Goal: Browse casually: Explore the website without a specific task or goal

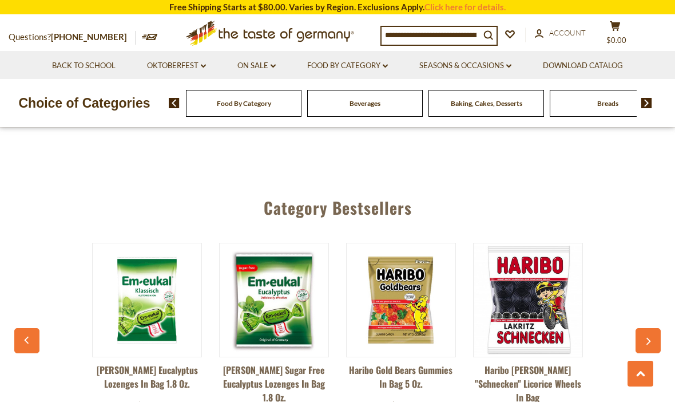
scroll to position [2894, 0]
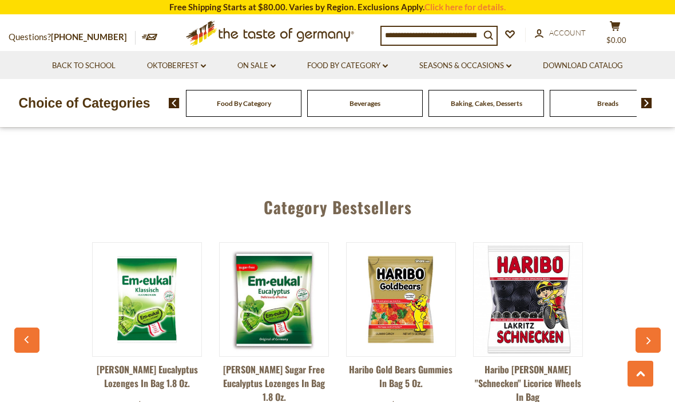
click at [647, 337] on icon "button" at bounding box center [648, 341] width 7 height 8
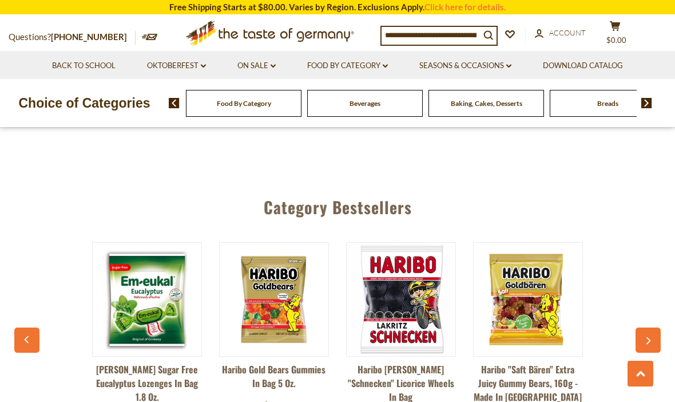
click at [653, 327] on button "button" at bounding box center [648, 339] width 25 height 25
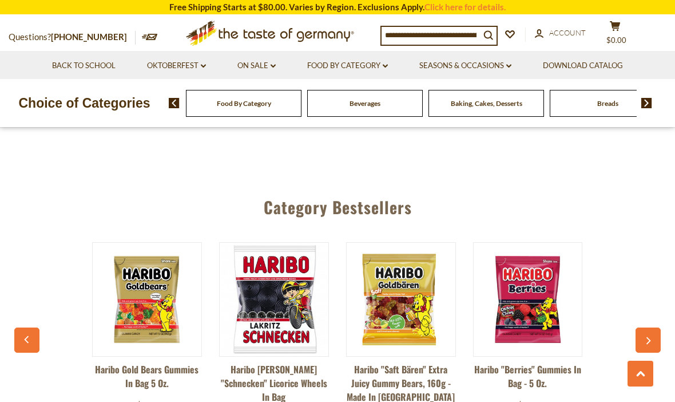
click at [655, 327] on button "button" at bounding box center [648, 339] width 25 height 25
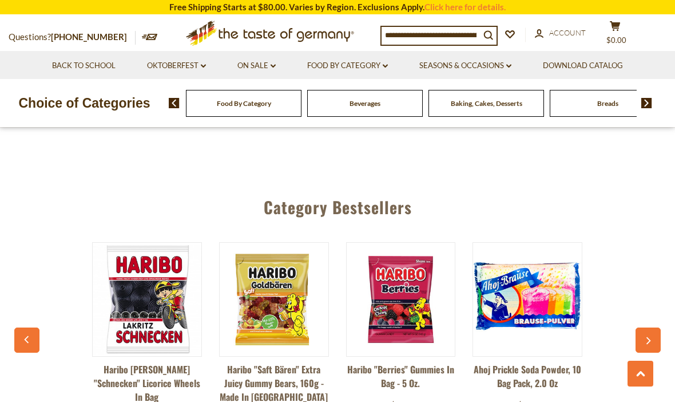
click at [657, 327] on button "button" at bounding box center [648, 339] width 25 height 25
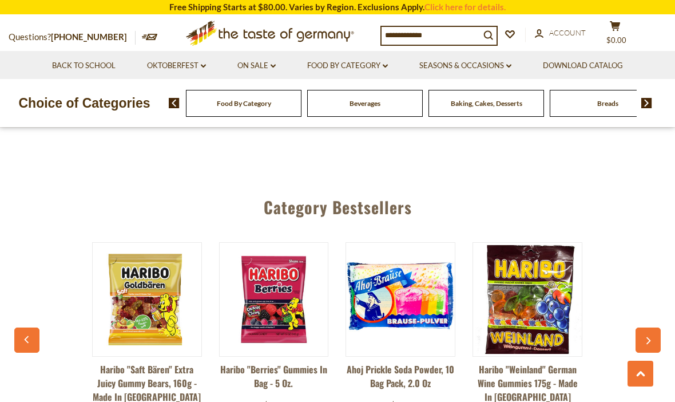
click at [659, 327] on button "button" at bounding box center [648, 339] width 25 height 25
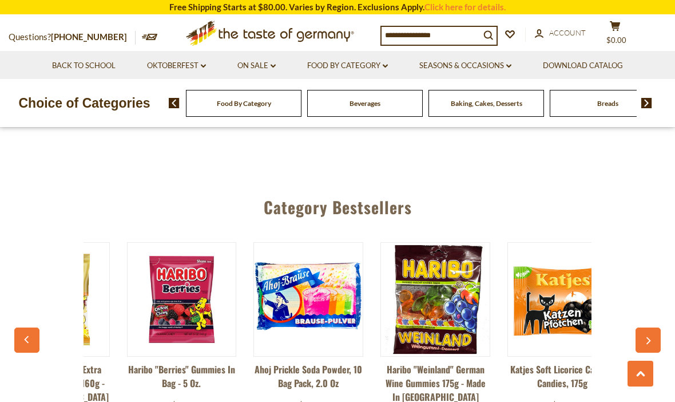
scroll to position [0, 635]
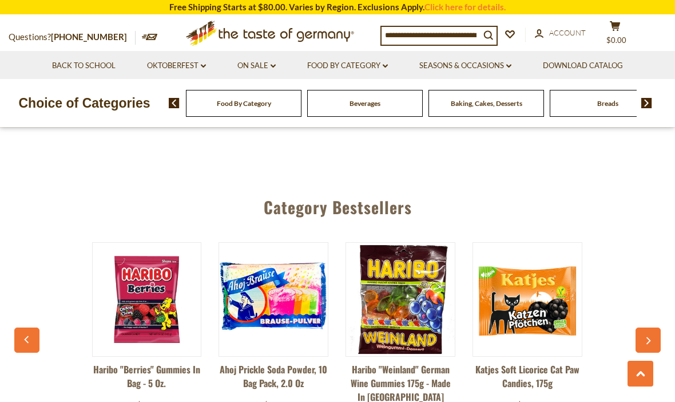
click at [653, 327] on button "button" at bounding box center [648, 339] width 25 height 25
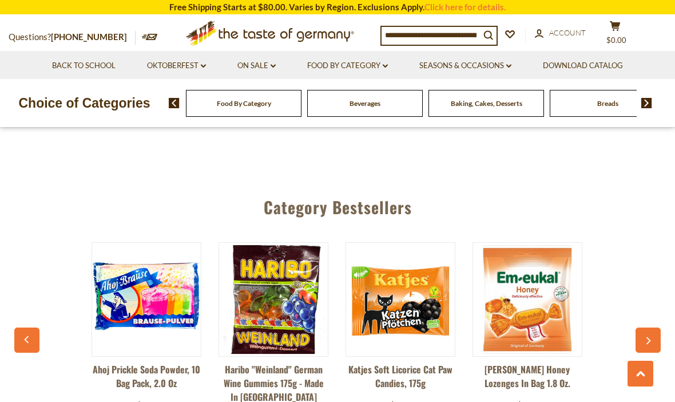
click at [650, 337] on icon "button" at bounding box center [648, 341] width 7 height 8
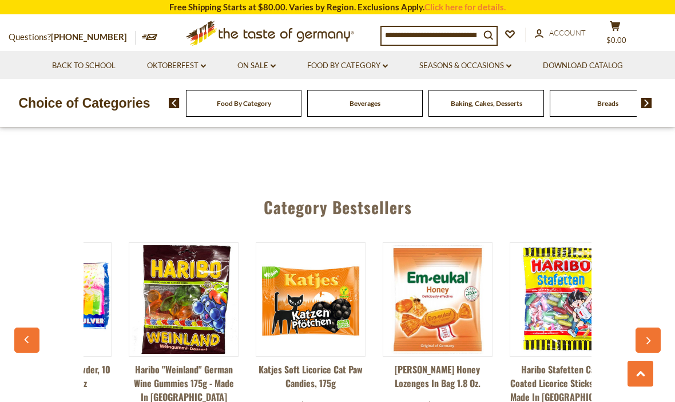
scroll to position [0, 890]
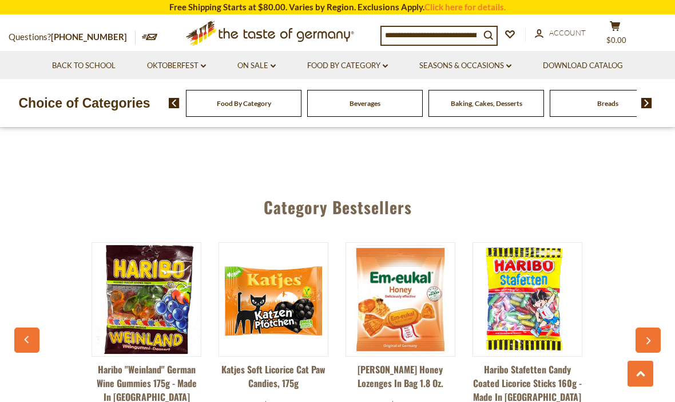
click at [654, 327] on button "button" at bounding box center [648, 339] width 25 height 25
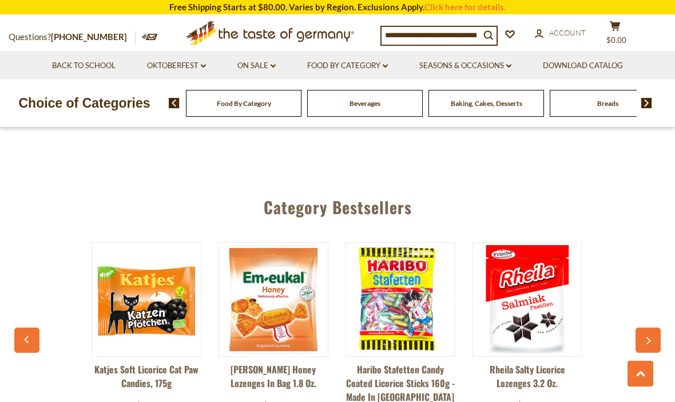
click at [653, 327] on button "button" at bounding box center [648, 339] width 25 height 25
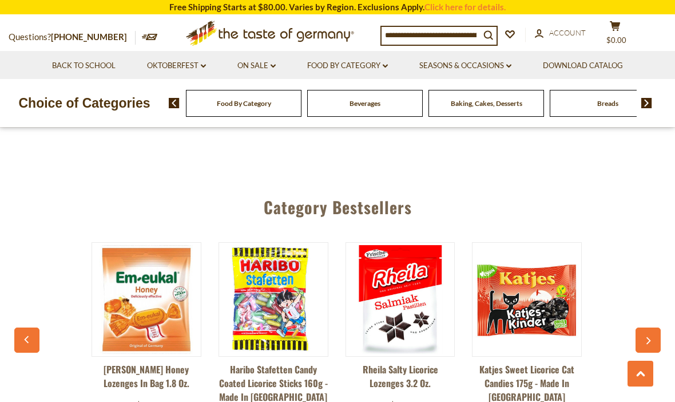
click at [651, 327] on button "button" at bounding box center [648, 339] width 25 height 25
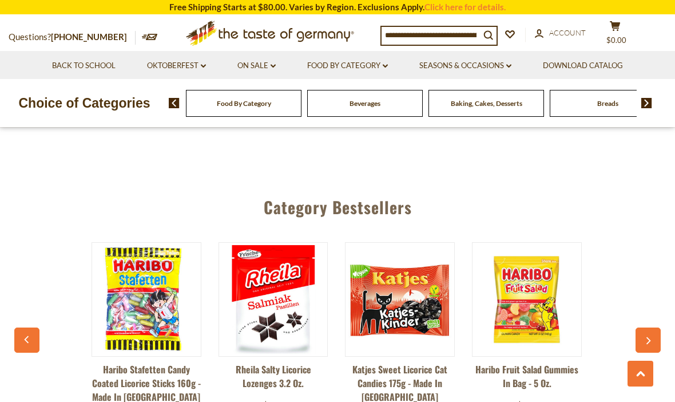
click at [651, 327] on button "button" at bounding box center [648, 339] width 25 height 25
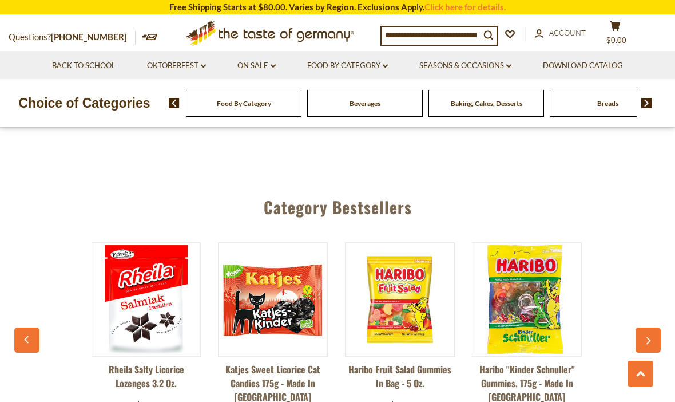
click at [654, 327] on button "button" at bounding box center [648, 339] width 25 height 25
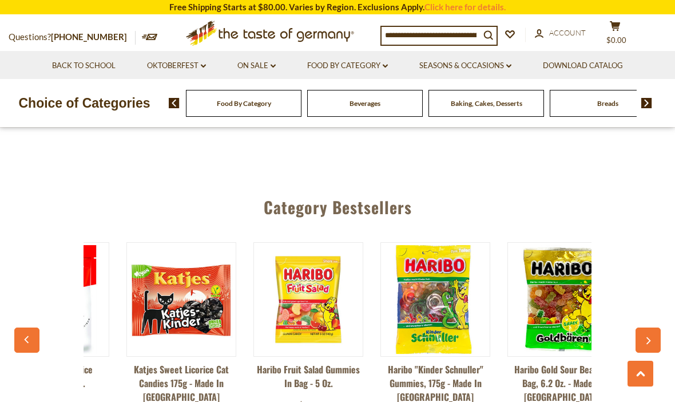
scroll to position [0, 1524]
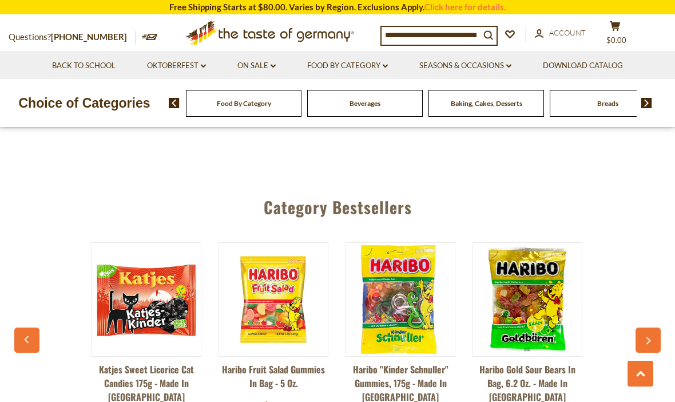
click at [655, 327] on button "button" at bounding box center [648, 339] width 25 height 25
click at [650, 327] on button "button" at bounding box center [648, 339] width 25 height 25
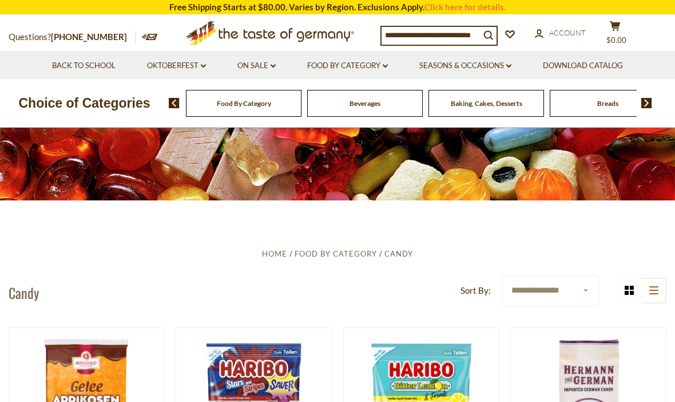
scroll to position [0, 0]
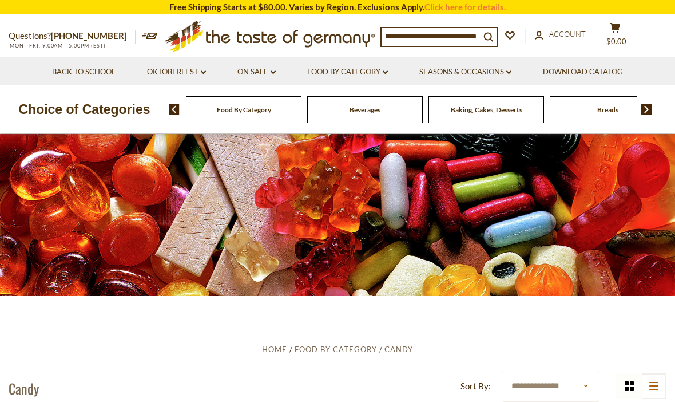
click at [410, 35] on input at bounding box center [431, 36] width 98 height 16
type input "*********"
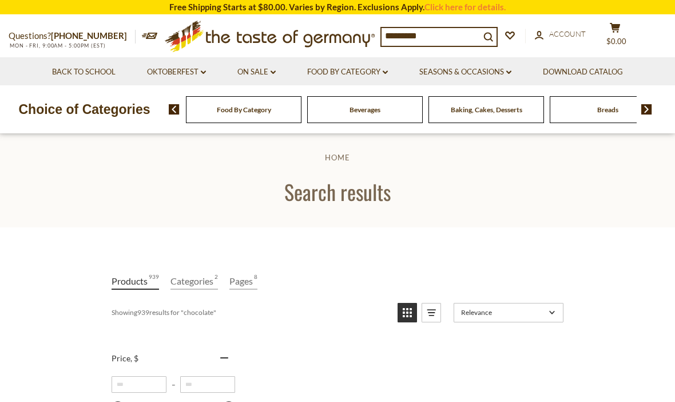
click at [457, 37] on input "*********" at bounding box center [431, 36] width 98 height 16
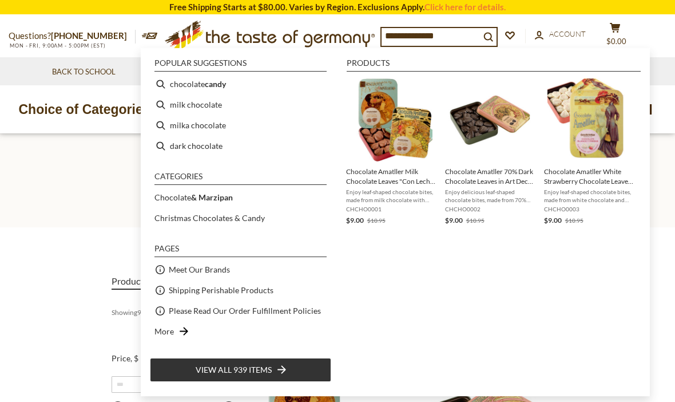
type input "**********"
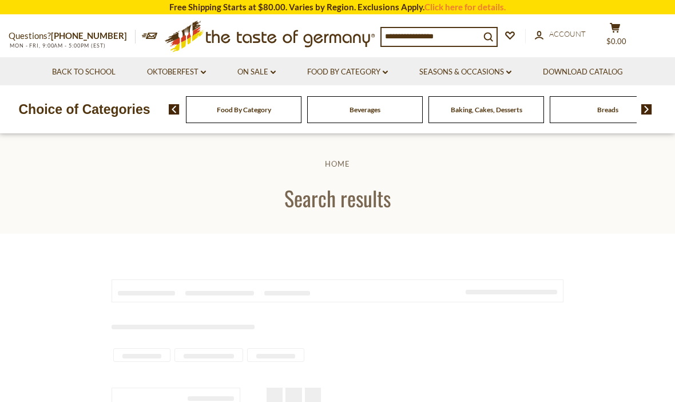
type input "**********"
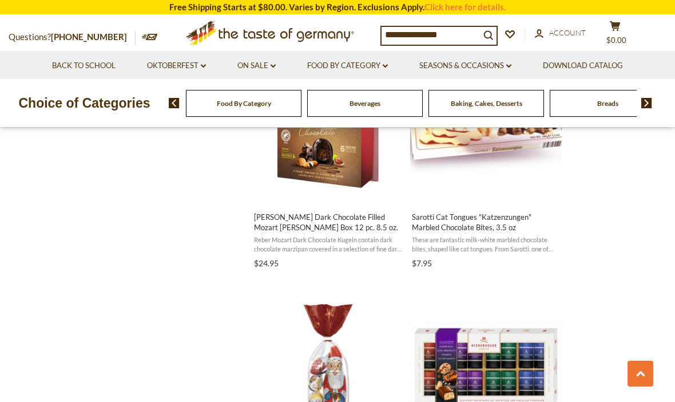
scroll to position [1309, 0]
click at [646, 104] on img at bounding box center [647, 103] width 11 height 10
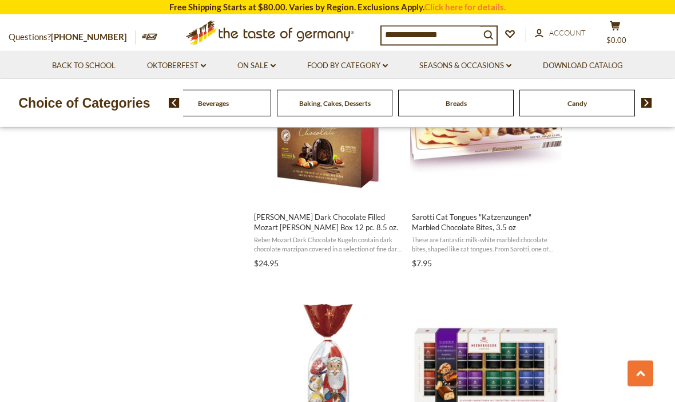
scroll to position [1310, 0]
click at [150, 105] on div "Breads" at bounding box center [92, 103] width 116 height 27
click at [172, 103] on img at bounding box center [174, 103] width 11 height 10
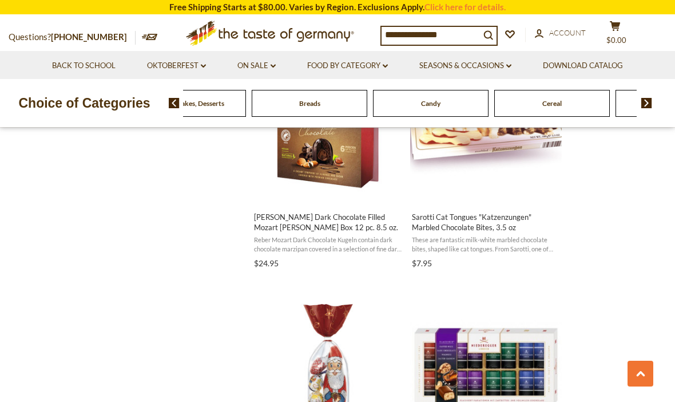
click at [170, 101] on img at bounding box center [174, 103] width 11 height 10
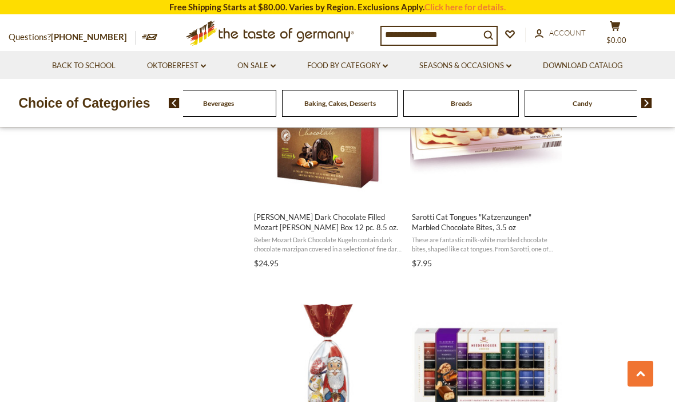
click at [155, 106] on div "Breads" at bounding box center [97, 103] width 116 height 27
click at [647, 103] on img at bounding box center [647, 103] width 11 height 10
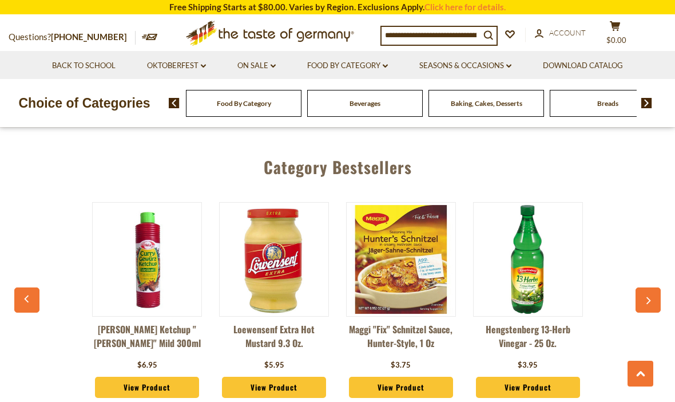
scroll to position [2892, 0]
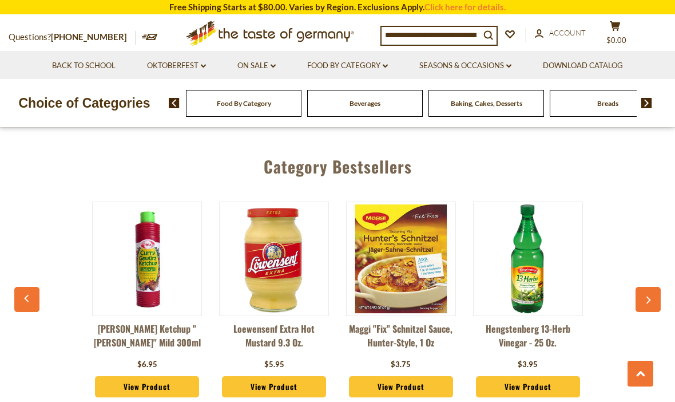
click at [649, 296] on icon "button" at bounding box center [648, 300] width 7 height 8
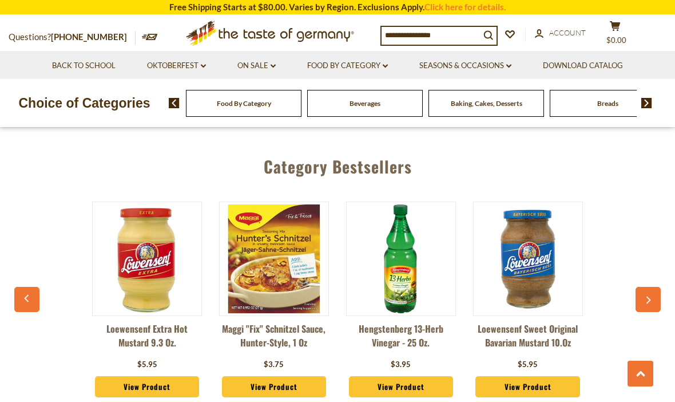
click at [646, 296] on icon "button" at bounding box center [648, 300] width 7 height 8
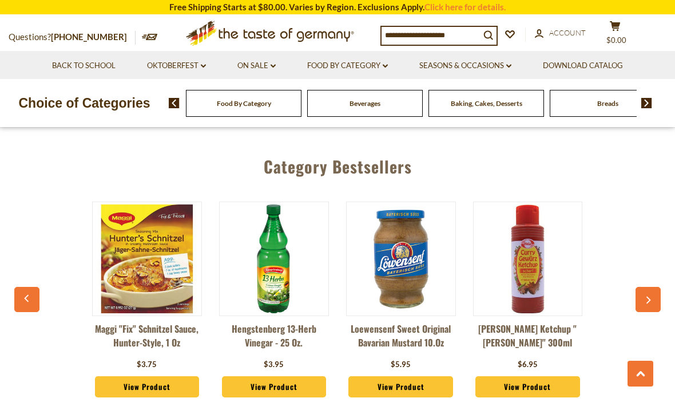
click at [649, 297] on icon "button" at bounding box center [649, 300] width 5 height 7
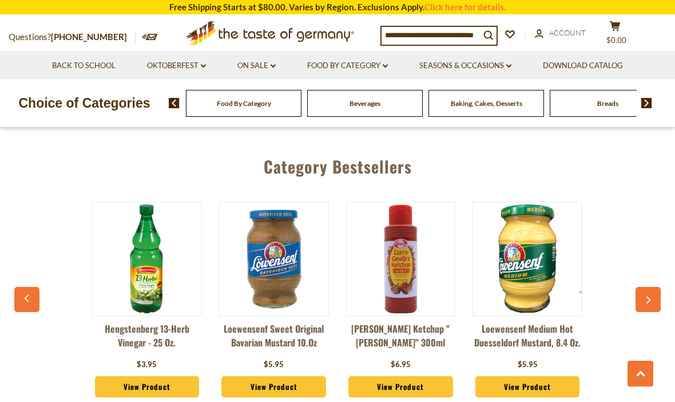
click at [647, 296] on icon "button" at bounding box center [648, 300] width 7 height 8
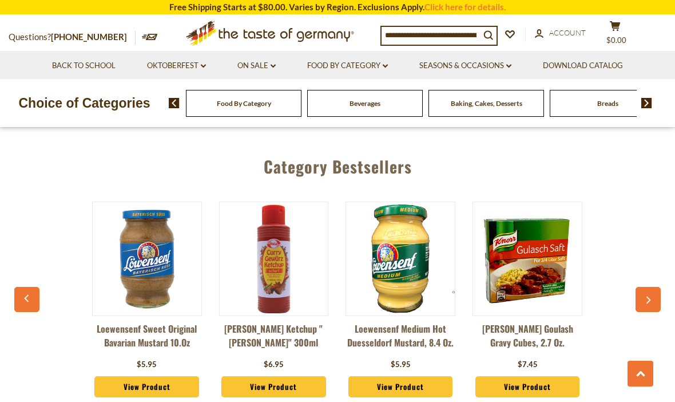
click at [649, 297] on icon "button" at bounding box center [649, 300] width 5 height 7
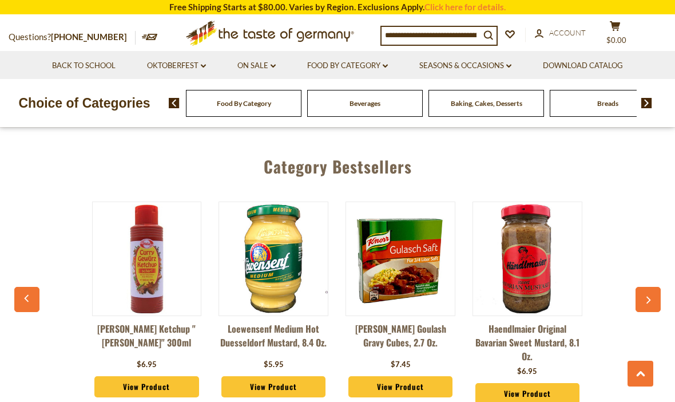
click at [650, 297] on icon "button" at bounding box center [649, 300] width 5 height 7
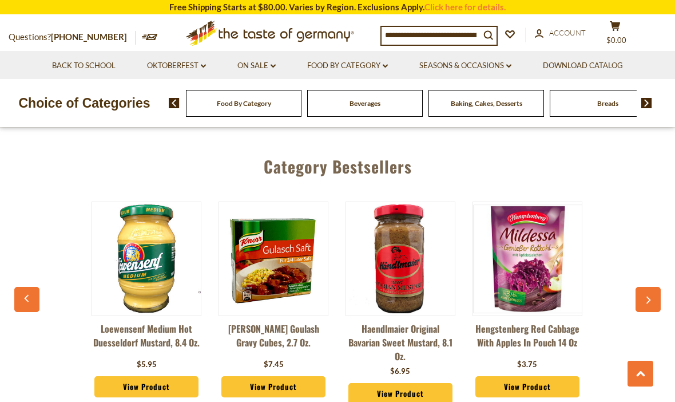
click at [650, 296] on icon "button" at bounding box center [648, 300] width 7 height 8
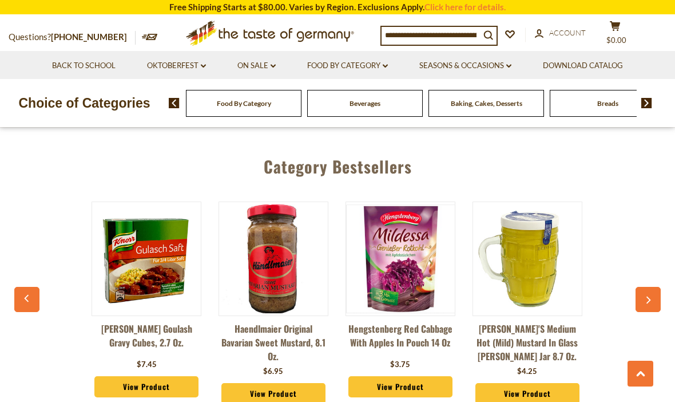
click at [648, 296] on icon "button" at bounding box center [648, 300] width 7 height 8
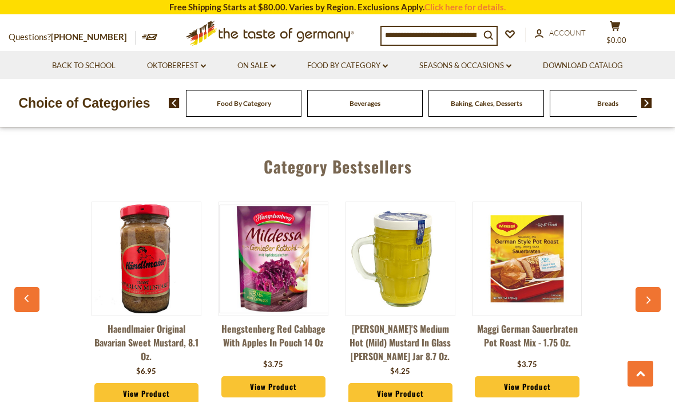
click at [650, 287] on button "button" at bounding box center [648, 299] width 25 height 25
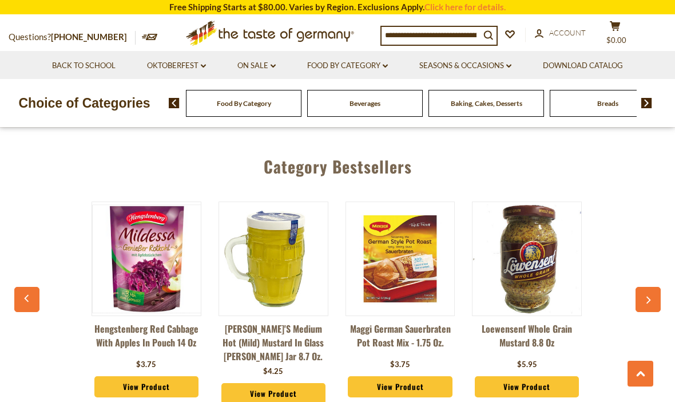
click at [651, 287] on button "button" at bounding box center [648, 299] width 25 height 25
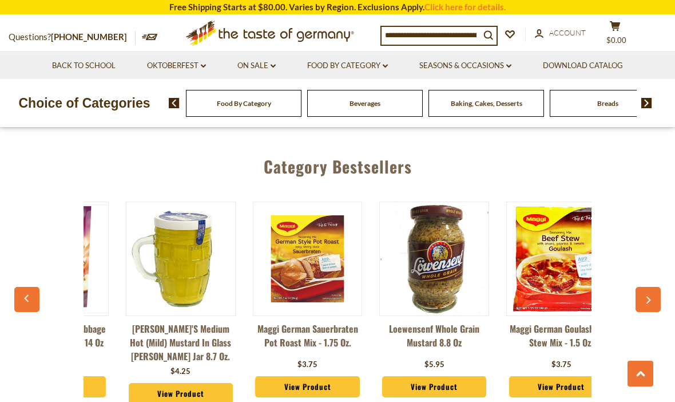
scroll to position [0, 1271]
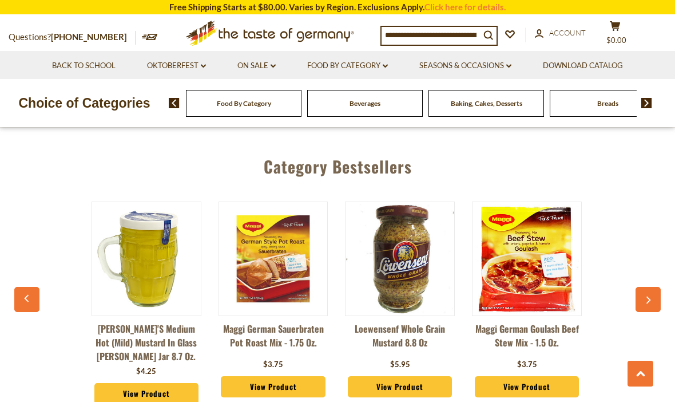
click at [651, 296] on icon "button" at bounding box center [648, 300] width 7 height 8
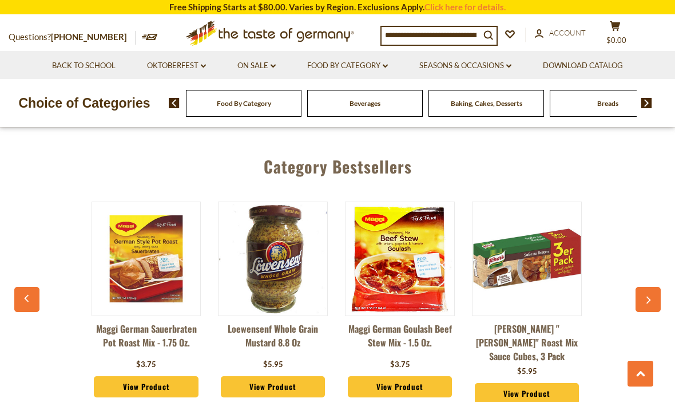
click at [652, 287] on button "button" at bounding box center [648, 299] width 25 height 25
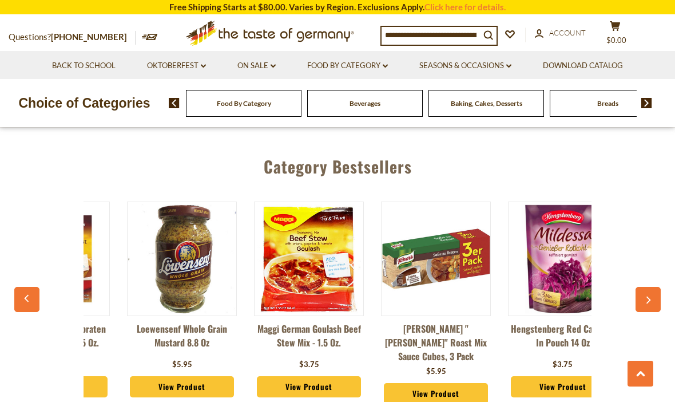
scroll to position [0, 1524]
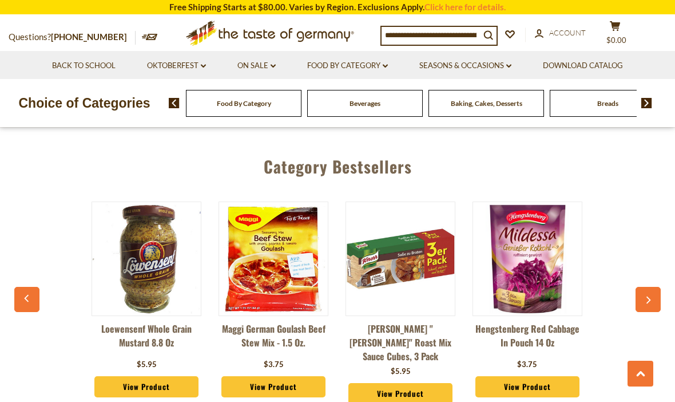
click at [652, 296] on icon "button" at bounding box center [648, 300] width 7 height 8
click at [653, 287] on button "button" at bounding box center [648, 299] width 25 height 25
click at [655, 287] on button "button" at bounding box center [648, 299] width 25 height 25
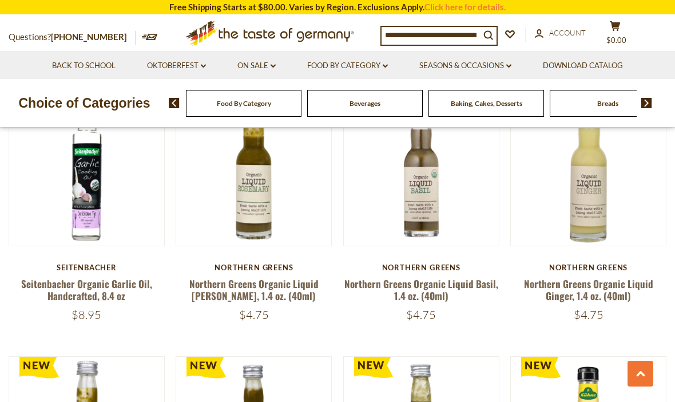
scroll to position [2249, 0]
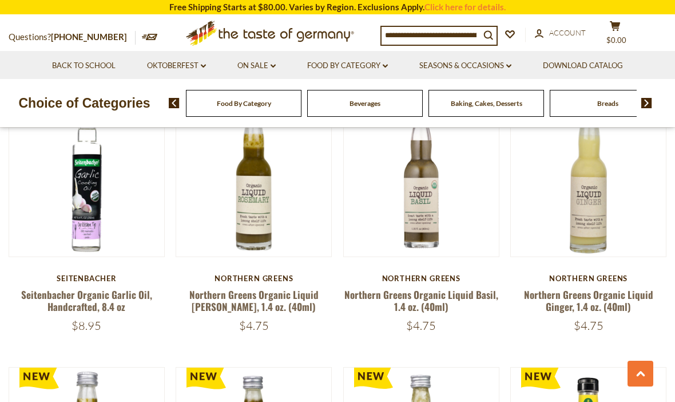
click at [393, 40] on input at bounding box center [431, 35] width 98 height 16
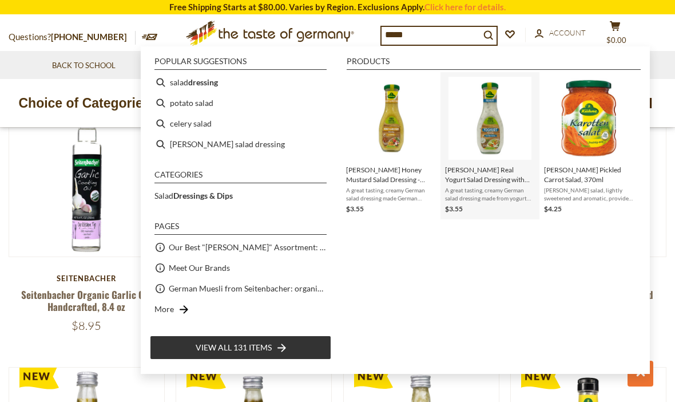
type input "*****"
click at [487, 181] on span "Kuehne Real Yogurt Salad Dressing with Fine Herbs - 250ml" at bounding box center [490, 174] width 90 height 19
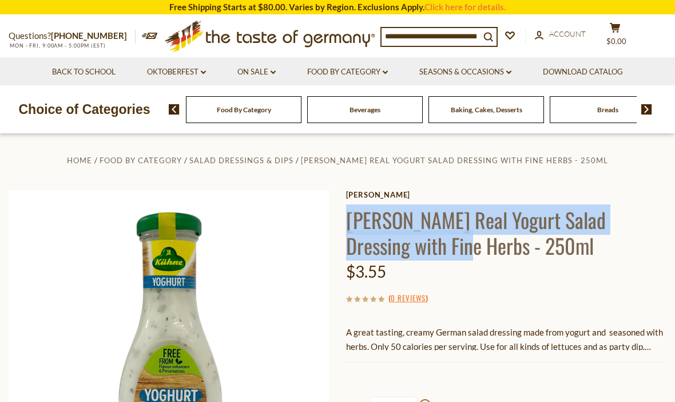
click at [307, 285] on img at bounding box center [169, 350] width 321 height 321
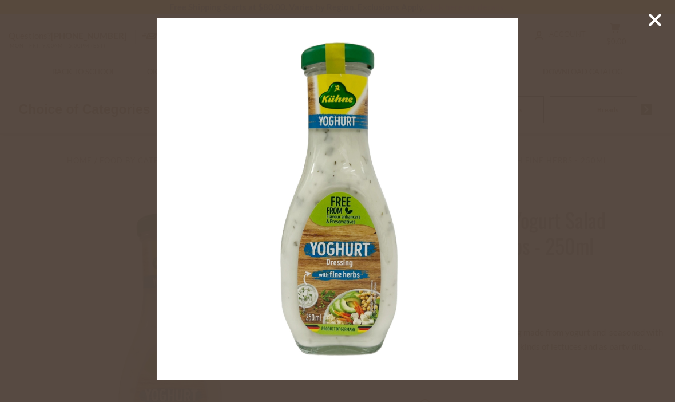
click at [654, 22] on line at bounding box center [655, 19] width 11 height 11
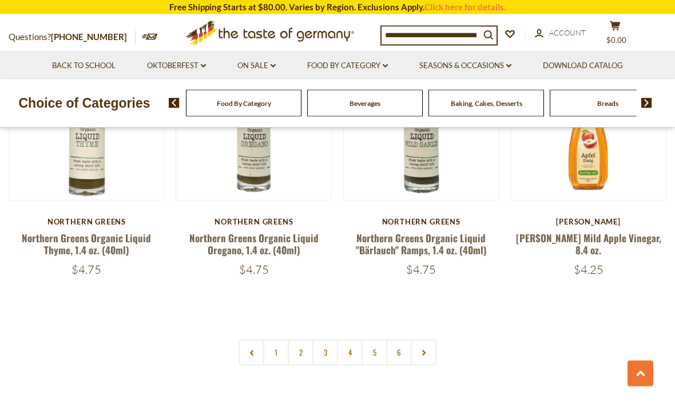
scroll to position [2578, 0]
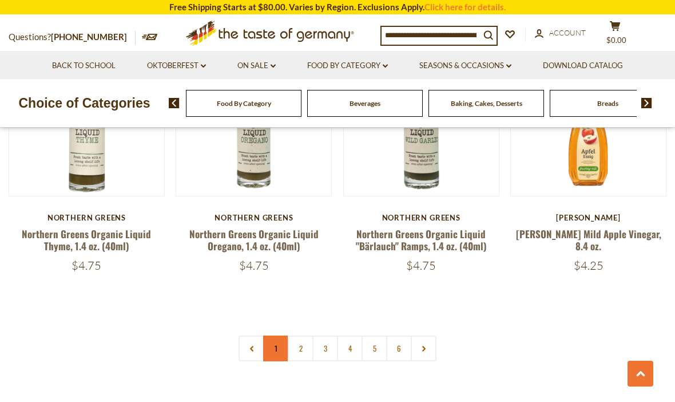
click at [277, 335] on link "1" at bounding box center [276, 348] width 26 height 26
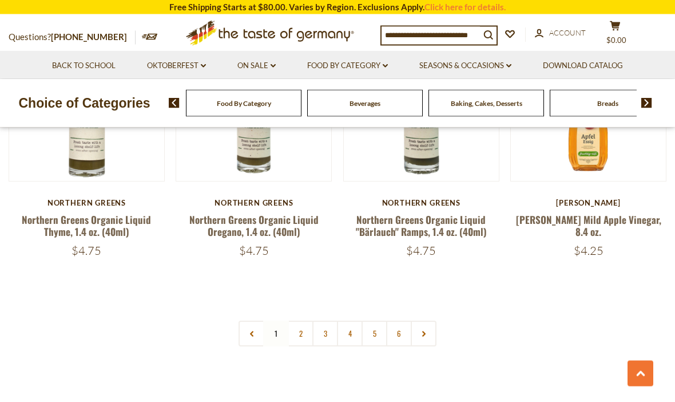
scroll to position [2605, 0]
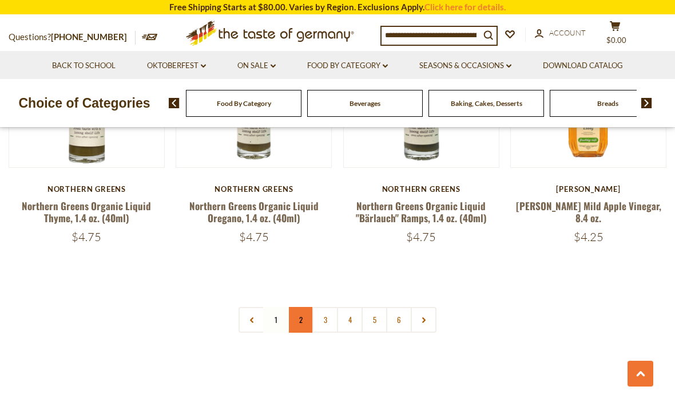
click at [305, 307] on link "2" at bounding box center [301, 320] width 26 height 26
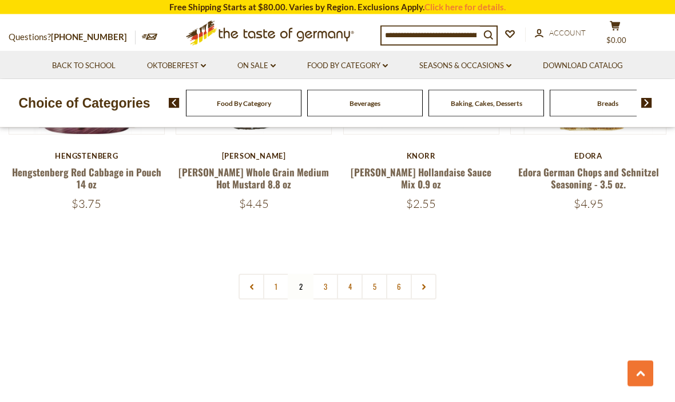
scroll to position [2612, 0]
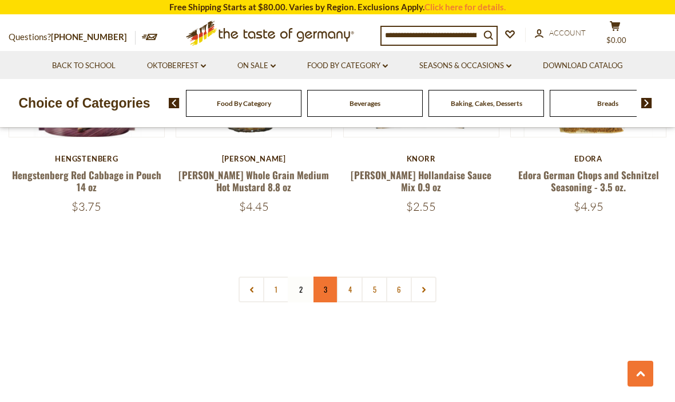
click at [327, 276] on link "3" at bounding box center [326, 289] width 26 height 26
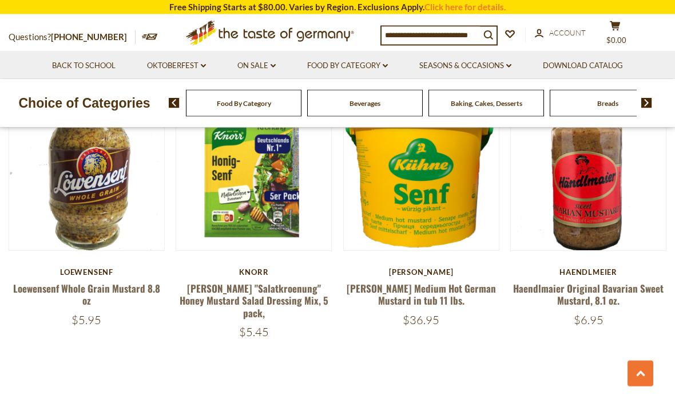
scroll to position [2484, 0]
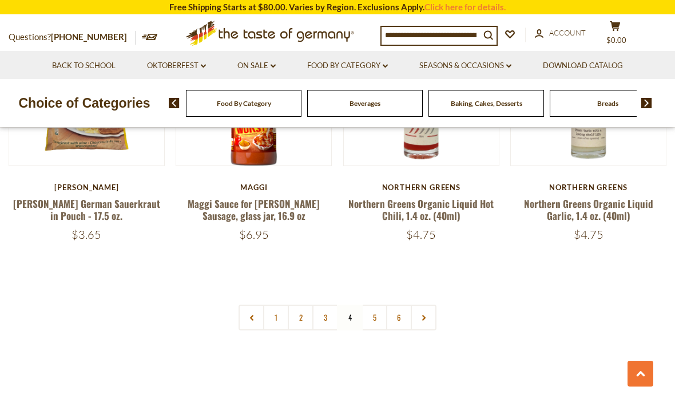
scroll to position [2567, 0]
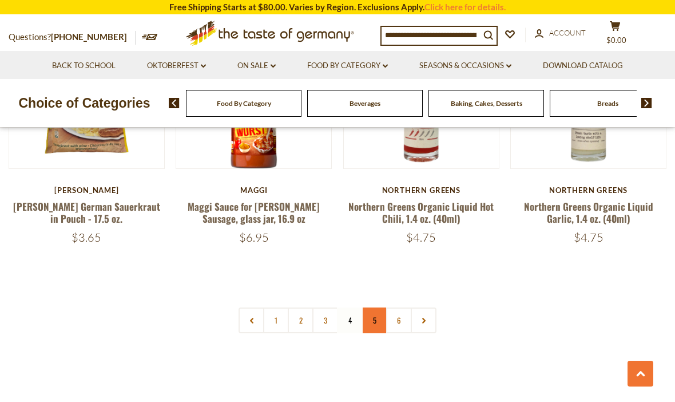
click at [376, 307] on link "5" at bounding box center [375, 320] width 26 height 26
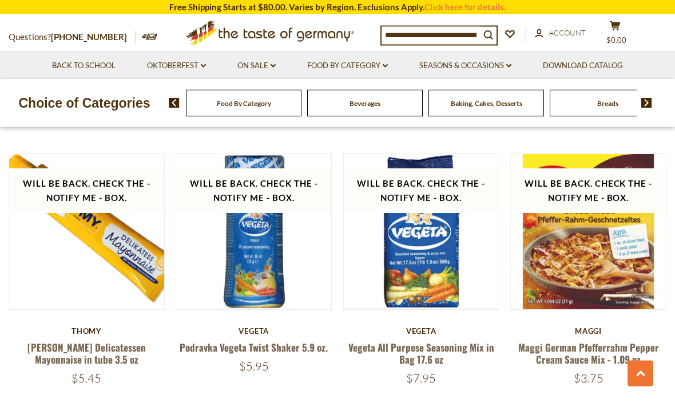
scroll to position [2490, 0]
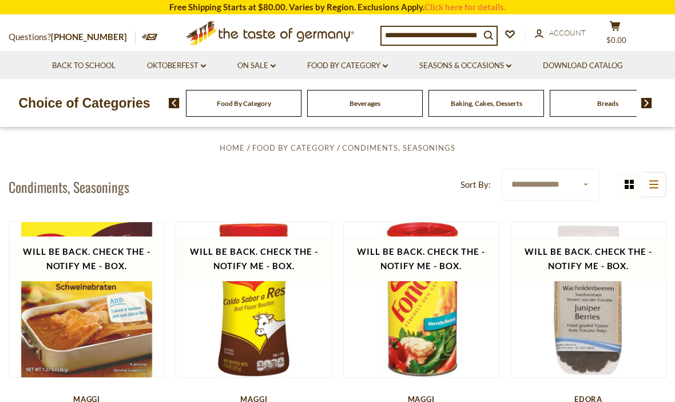
scroll to position [201, 0]
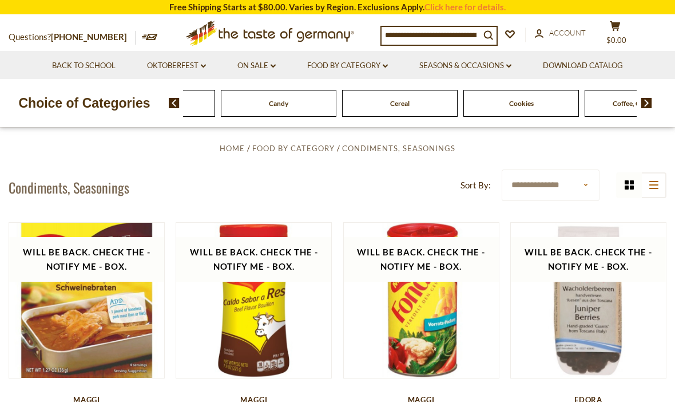
click at [176, 100] on img at bounding box center [174, 103] width 11 height 10
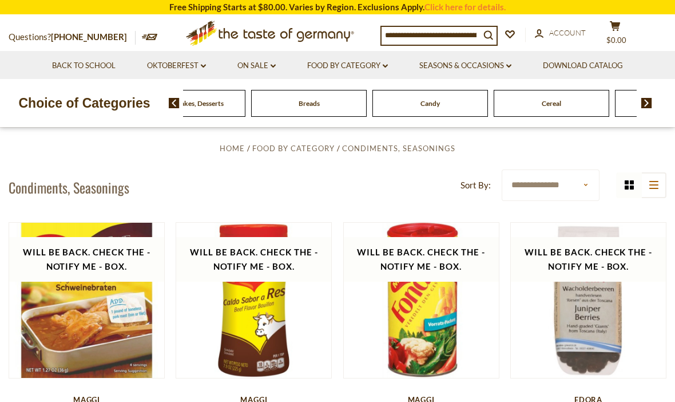
click at [174, 102] on img at bounding box center [174, 103] width 11 height 10
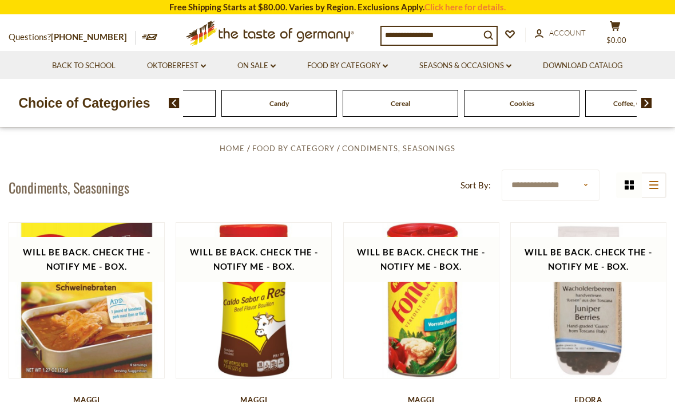
click at [360, 64] on link "Food By Category dropdown_arrow" at bounding box center [347, 66] width 81 height 13
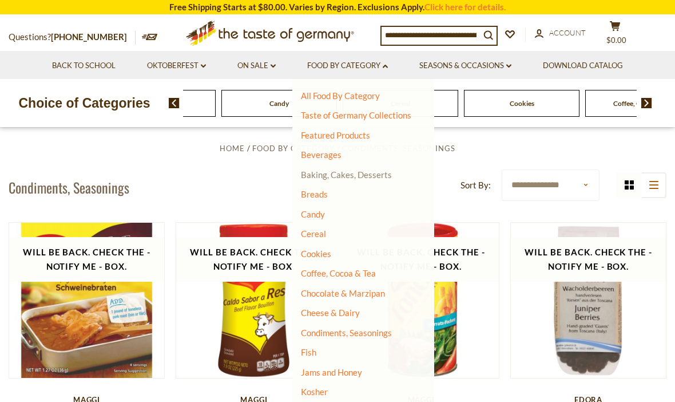
click at [370, 175] on link "Baking, Cakes, Desserts" at bounding box center [346, 174] width 91 height 10
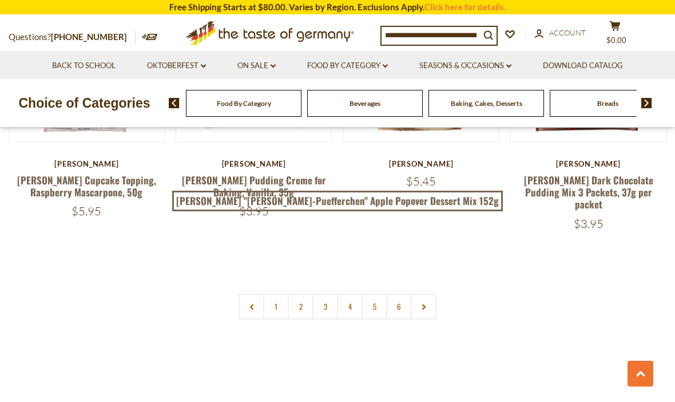
scroll to position [2623, 0]
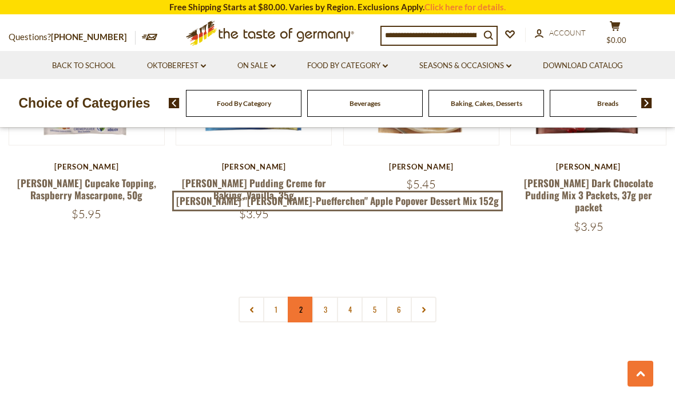
click at [303, 297] on link "2" at bounding box center [301, 310] width 26 height 26
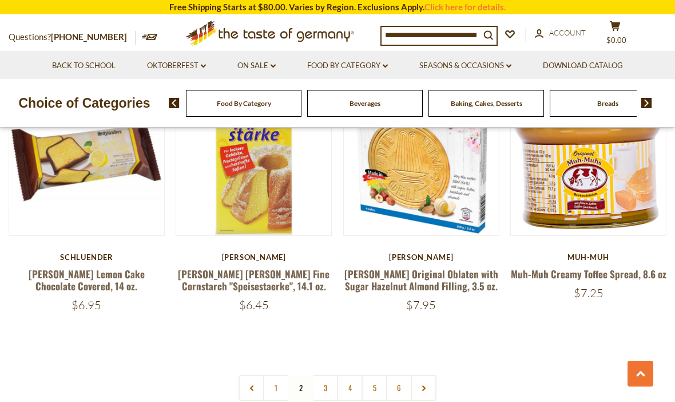
scroll to position [2562, 0]
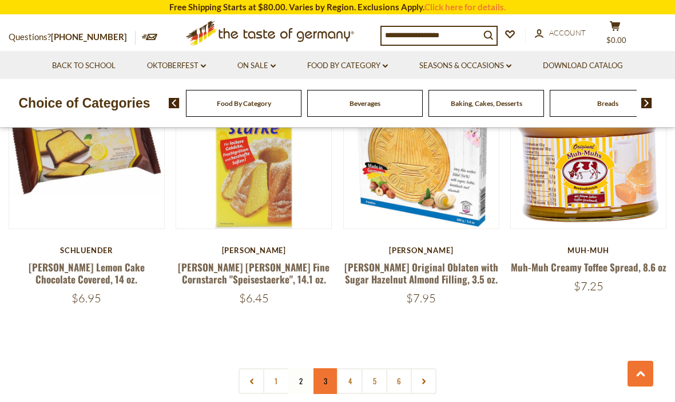
click at [328, 368] on link "3" at bounding box center [326, 381] width 26 height 26
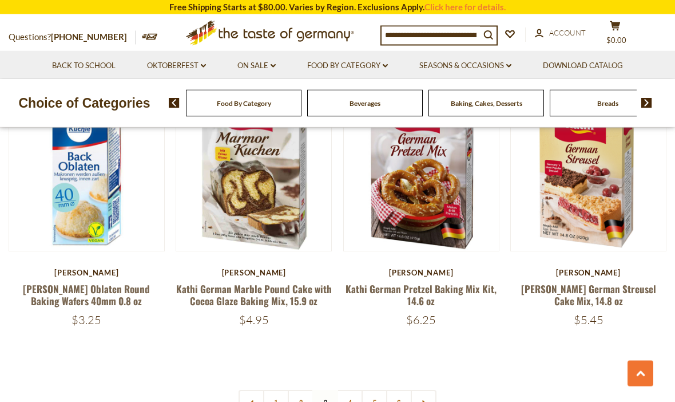
scroll to position [2503, 0]
click at [353, 390] on link "4" at bounding box center [350, 403] width 26 height 26
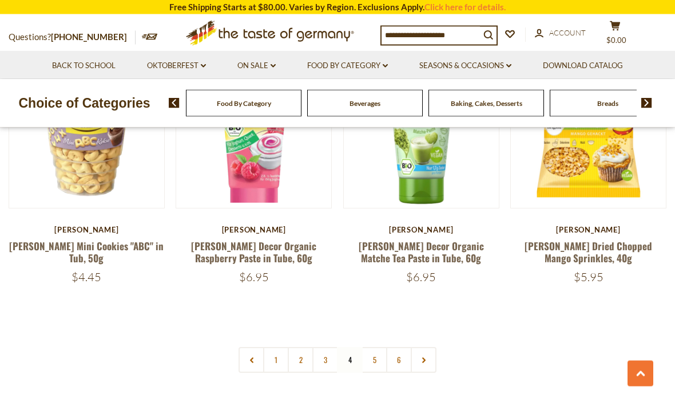
scroll to position [2560, 0]
click at [374, 347] on link "5" at bounding box center [375, 360] width 26 height 26
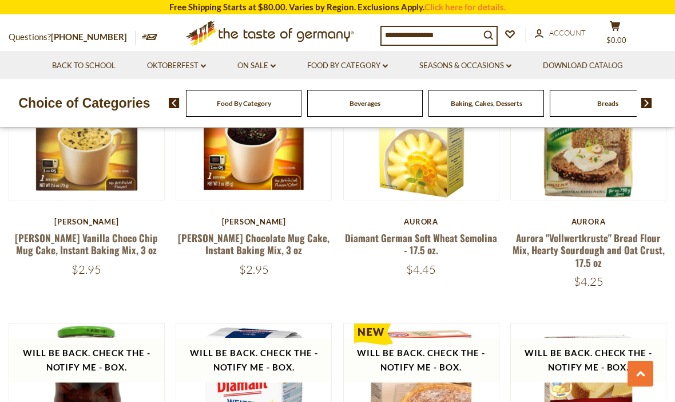
scroll to position [2269, 0]
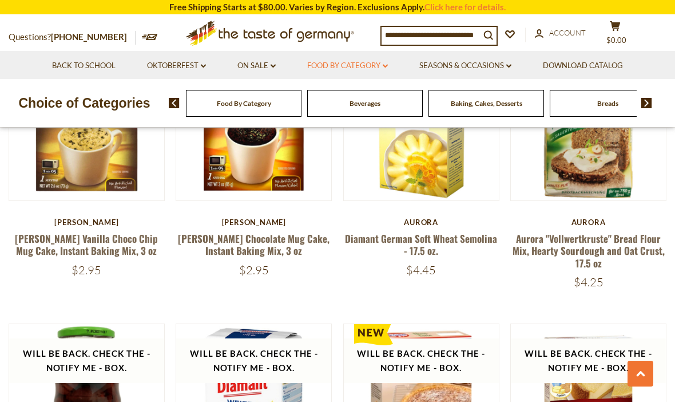
click at [363, 64] on link "Food By Category dropdown_arrow" at bounding box center [347, 66] width 81 height 13
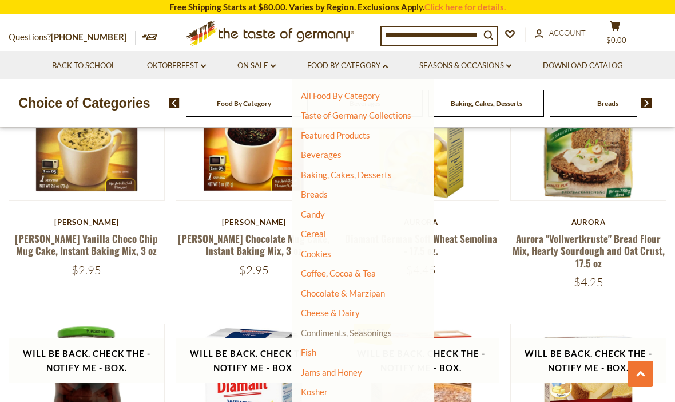
click at [351, 327] on link "Condiments, Seasonings" at bounding box center [346, 332] width 91 height 10
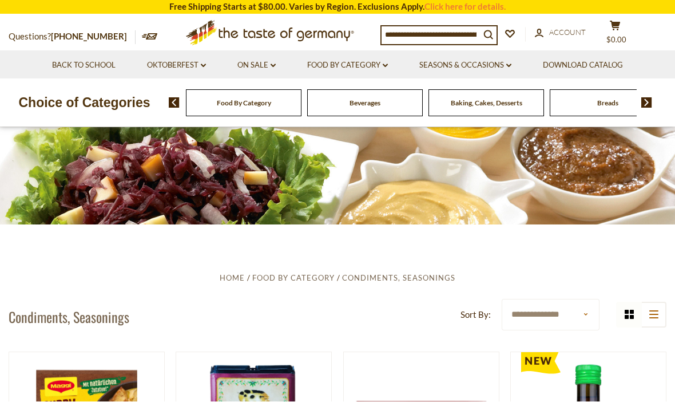
scroll to position [72, 0]
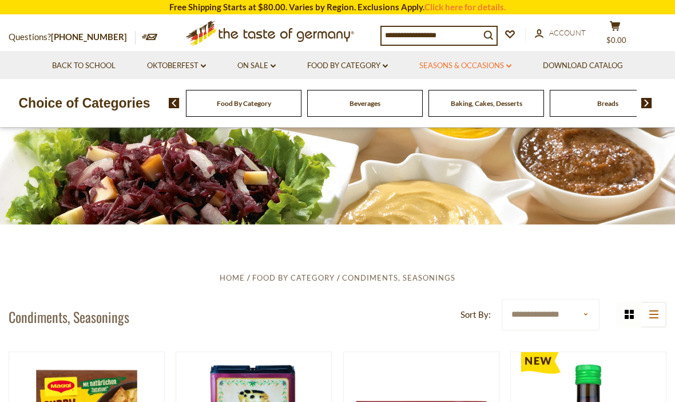
click at [489, 62] on link "Seasons & Occasions dropdown_arrow" at bounding box center [466, 66] width 92 height 13
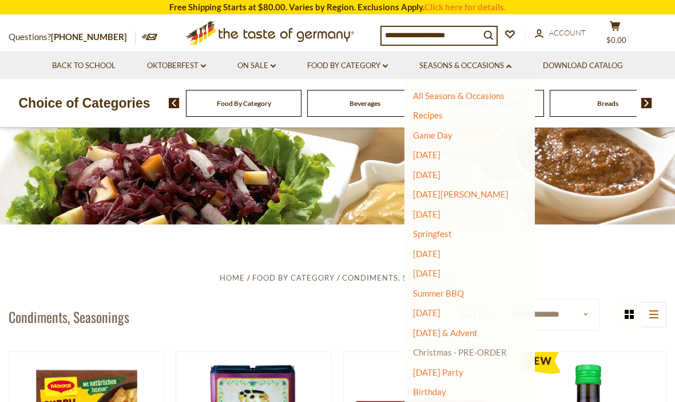
click at [450, 344] on link "Christmas - PRE-ORDER" at bounding box center [460, 352] width 94 height 16
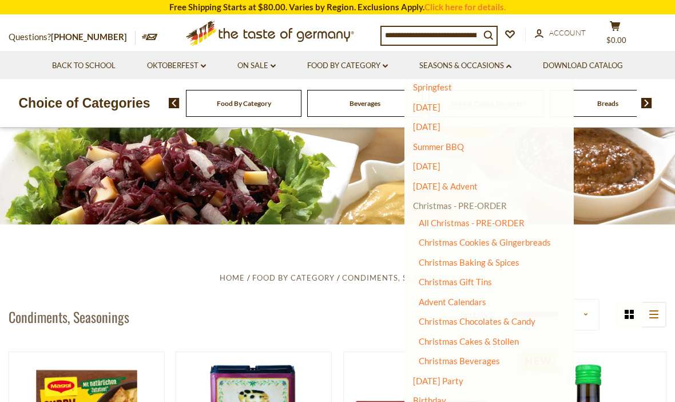
scroll to position [146, 0]
click at [472, 337] on link "Christmas Cakes & Stollen" at bounding box center [469, 342] width 100 height 10
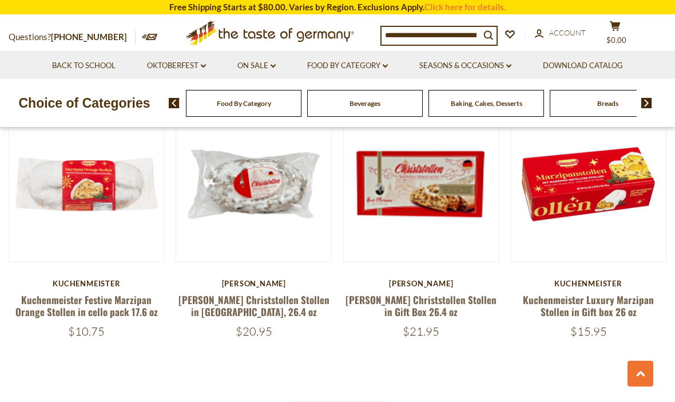
scroll to position [2493, 0]
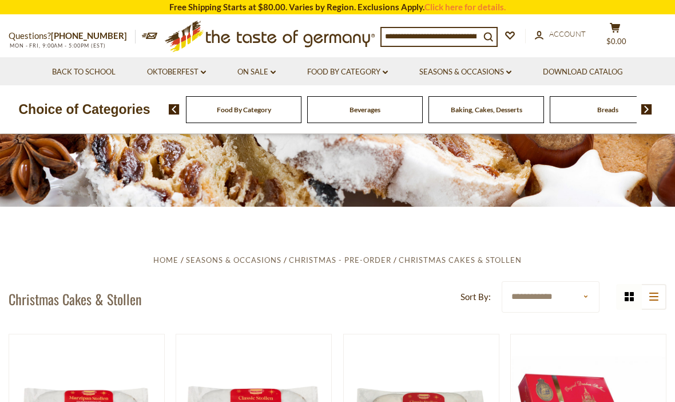
scroll to position [0, 0]
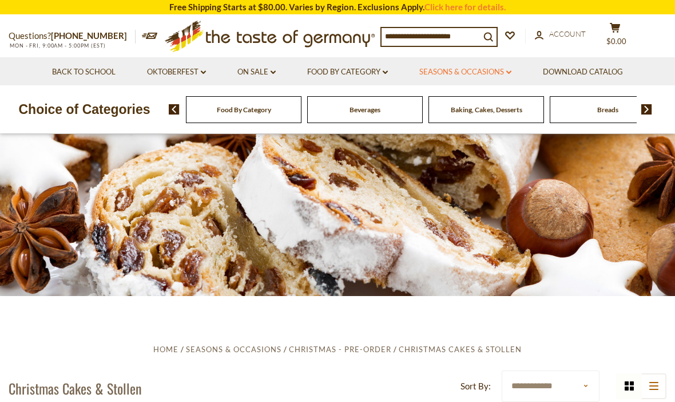
click at [491, 72] on link "Seasons & Occasions dropdown_arrow" at bounding box center [466, 72] width 92 height 13
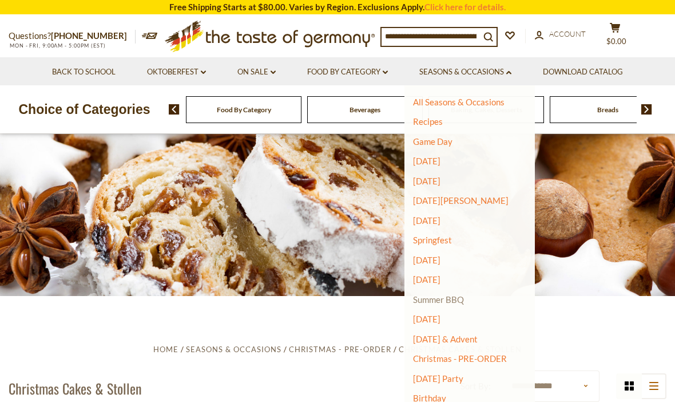
click at [450, 298] on link "Summer BBQ" at bounding box center [438, 299] width 51 height 10
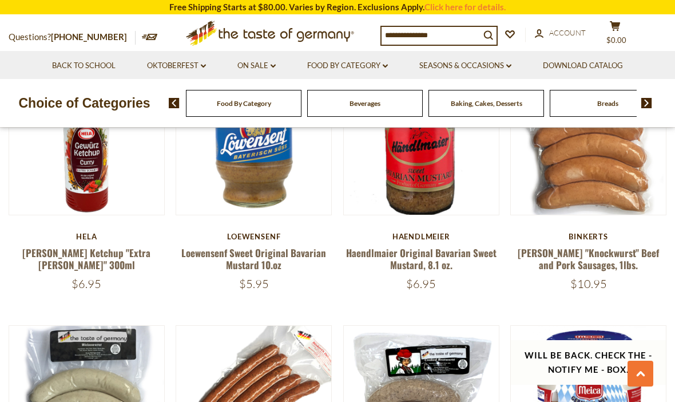
scroll to position [2270, 0]
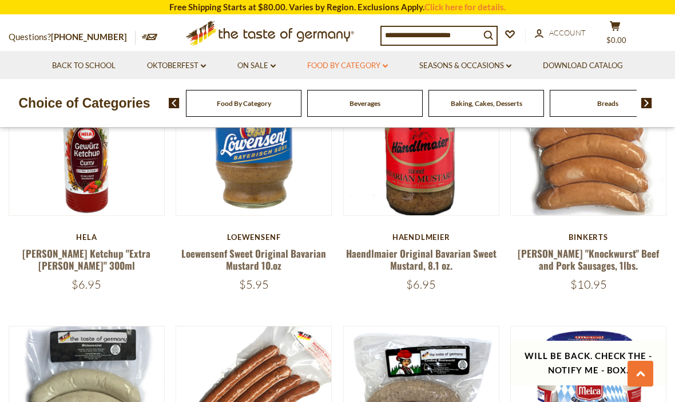
click at [364, 64] on link "Food By Category dropdown_arrow" at bounding box center [347, 66] width 81 height 13
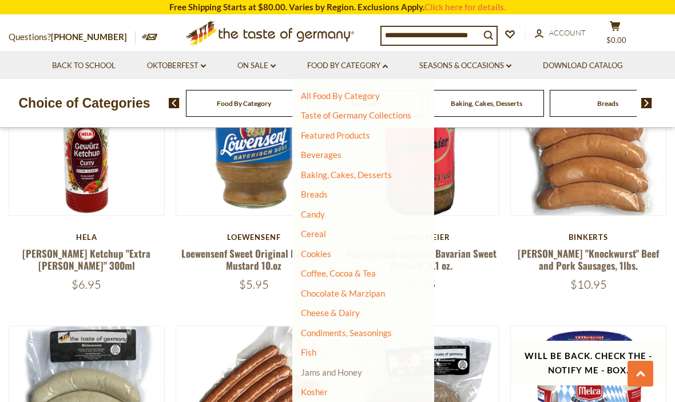
click at [345, 371] on link "Jams and Honey" at bounding box center [331, 372] width 61 height 10
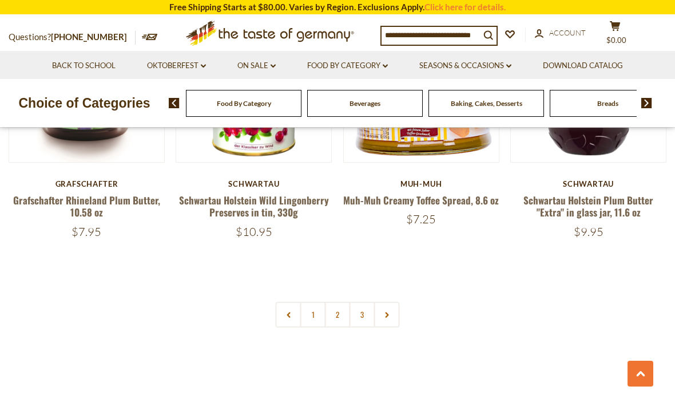
scroll to position [2591, 0]
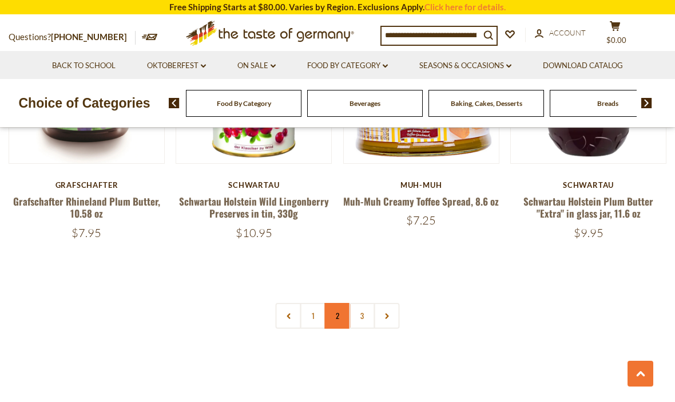
click at [335, 303] on link "2" at bounding box center [338, 316] width 26 height 26
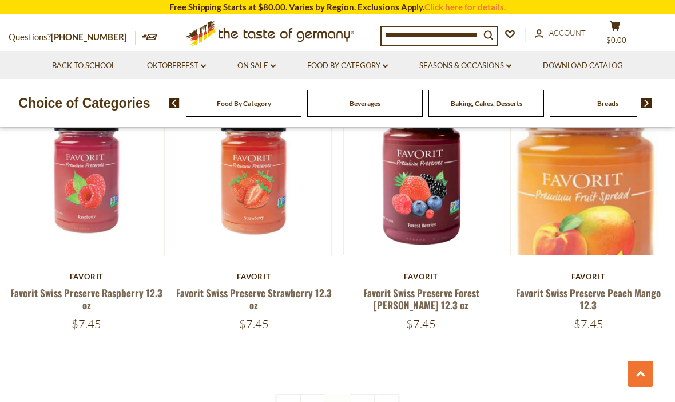
scroll to position [2488, 0]
click at [355, 70] on link "Food By Category dropdown_arrow" at bounding box center [347, 66] width 81 height 13
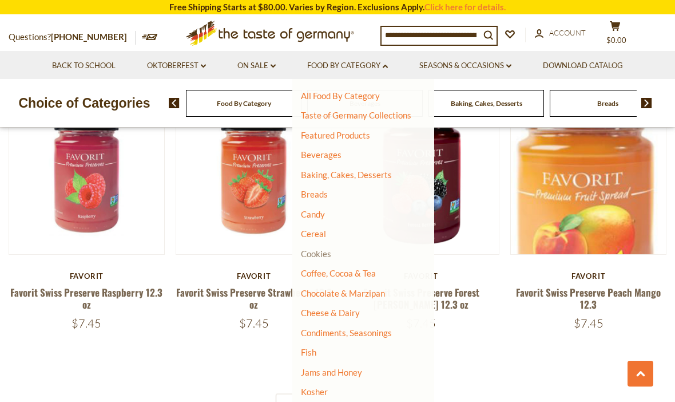
click at [318, 250] on link "Cookies" at bounding box center [316, 253] width 30 height 10
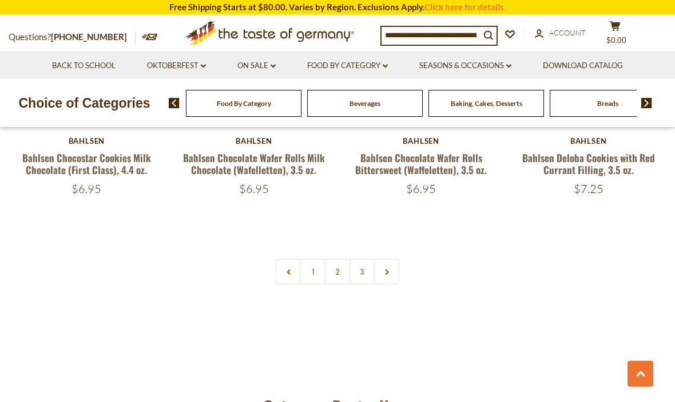
scroll to position [2622, 0]
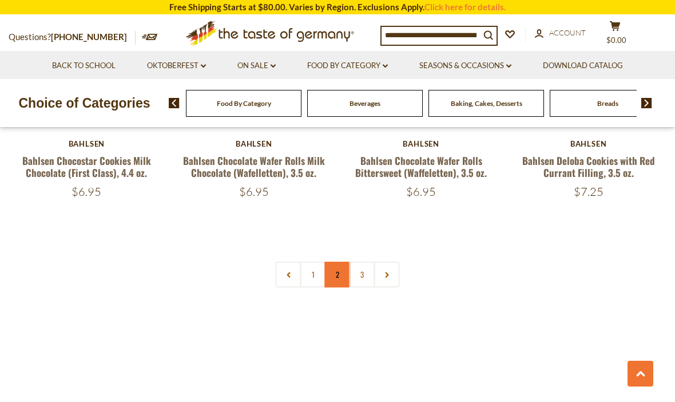
click at [344, 275] on link "2" at bounding box center [338, 275] width 26 height 26
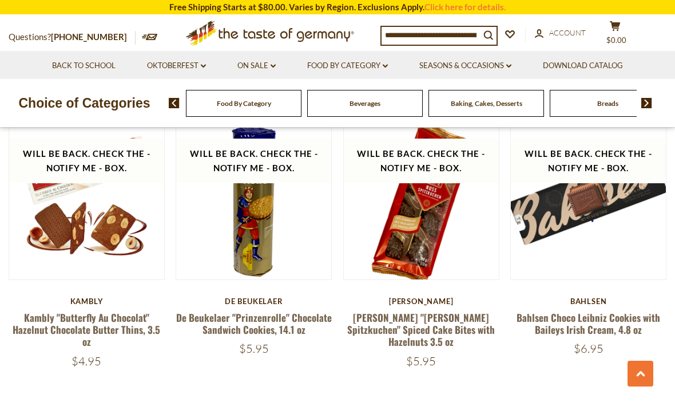
scroll to position [2470, 0]
